Goal: Navigation & Orientation: Find specific page/section

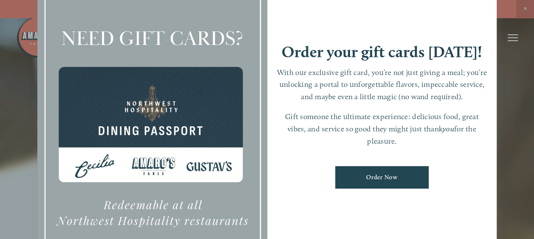
click at [515, 124] on div at bounding box center [267, 119] width 534 height 239
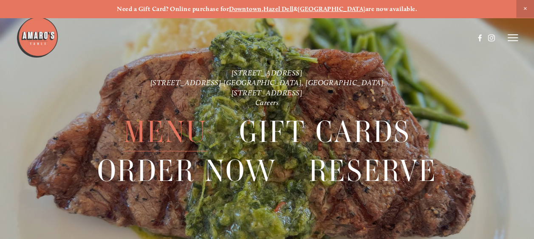
click at [170, 132] on span "Menu" at bounding box center [165, 132] width 83 height 39
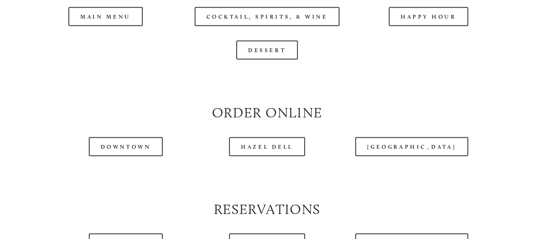
scroll to position [892, 0]
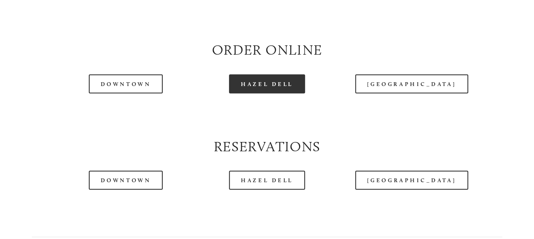
click at [273, 94] on link "Hazel Dell" at bounding box center [267, 84] width 76 height 19
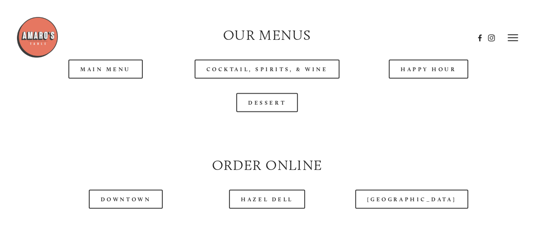
scroll to position [764, 0]
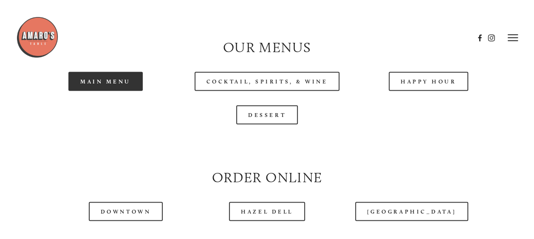
click at [116, 91] on link "Main Menu" at bounding box center [105, 81] width 74 height 19
click at [127, 91] on link "Main Menu" at bounding box center [105, 81] width 74 height 19
